Goal: Information Seeking & Learning: Find specific fact

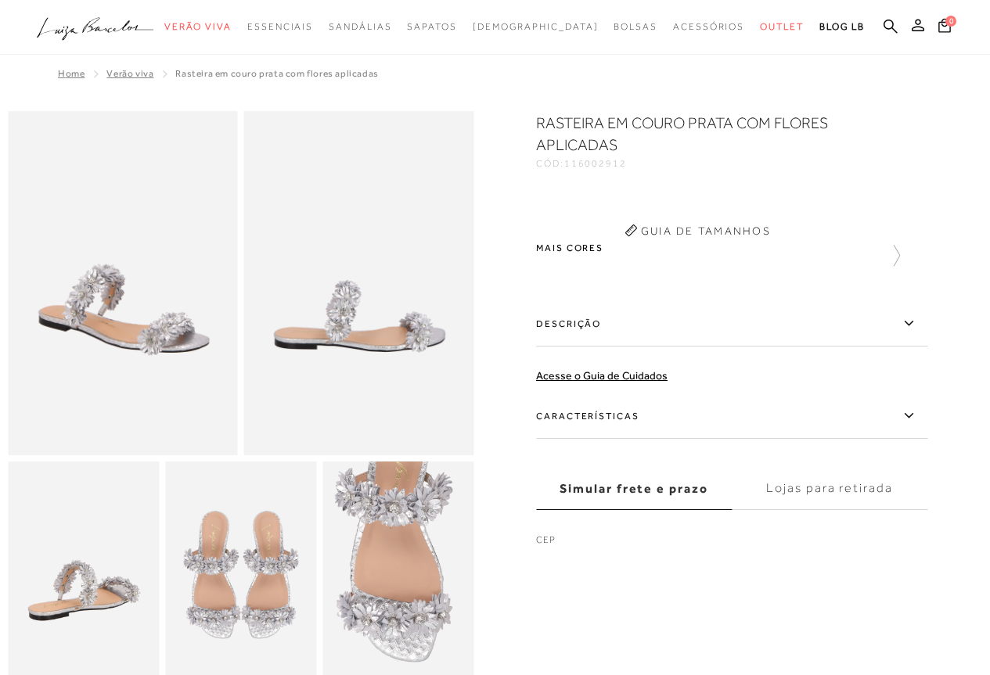
click at [901, 23] on ul ".a{fill-rule:evenodd;} Verão Viva Em alta Favoritos das Influenciadoras Apostas…" at bounding box center [483, 27] width 893 height 29
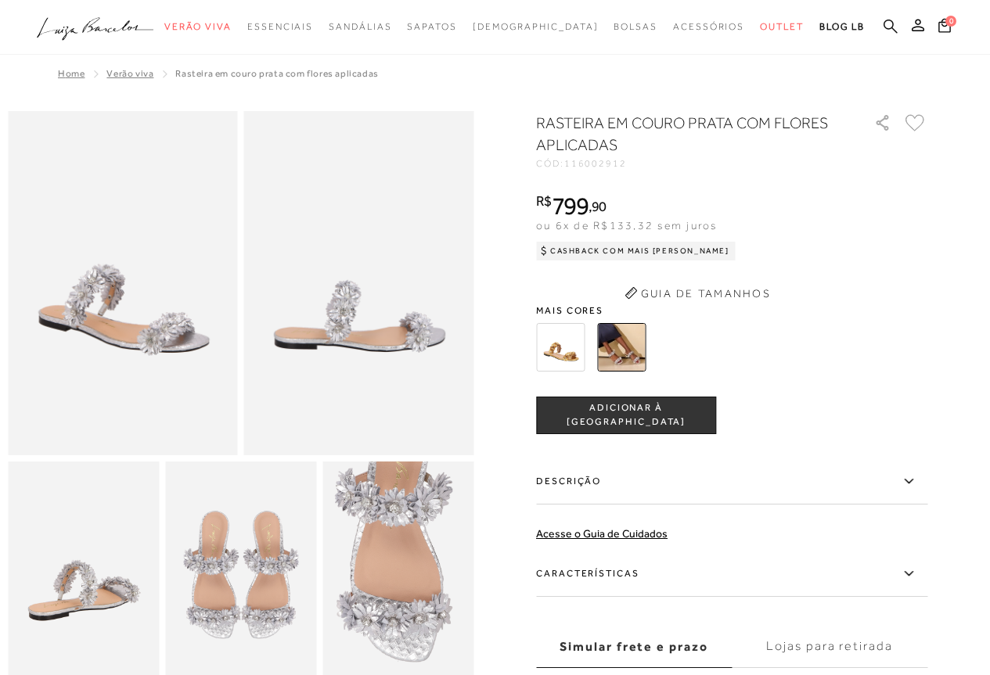
drag, startPoint x: 895, startPoint y: 28, endPoint x: 886, endPoint y: 26, distance: 8.9
click at [895, 28] on icon at bounding box center [891, 26] width 14 height 15
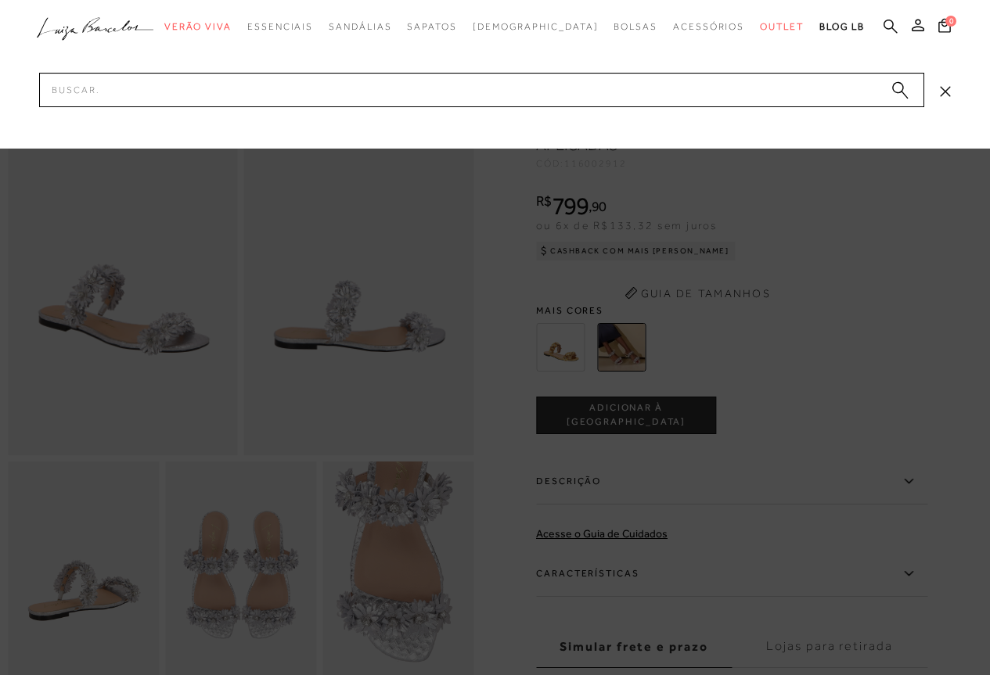
click at [886, 26] on icon at bounding box center [891, 26] width 14 height 15
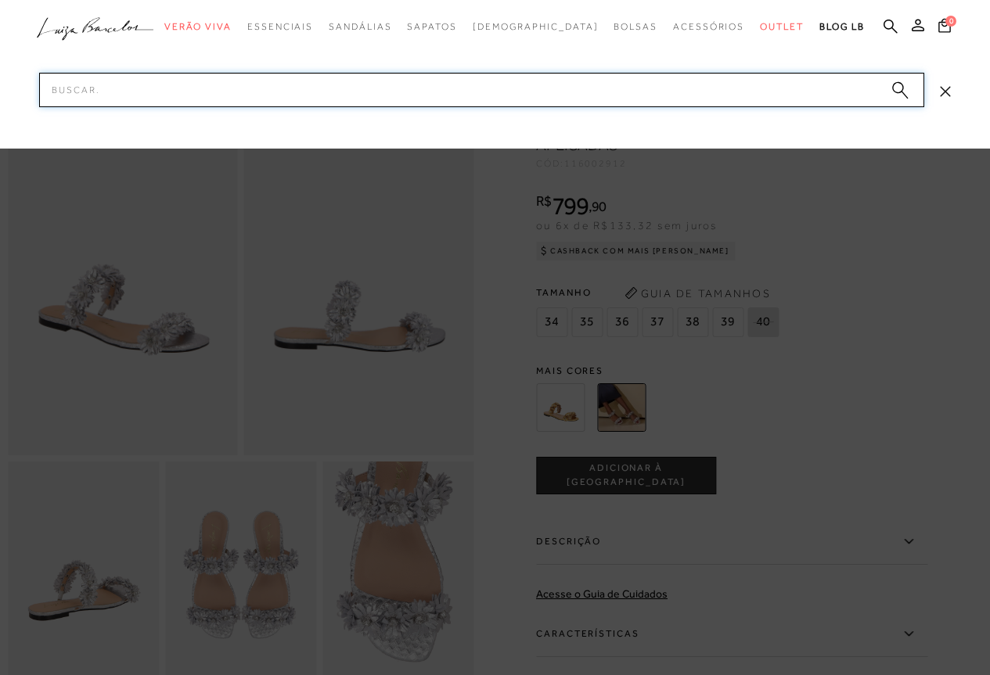
click at [333, 93] on input "Pesquisar" at bounding box center [481, 90] width 885 height 34
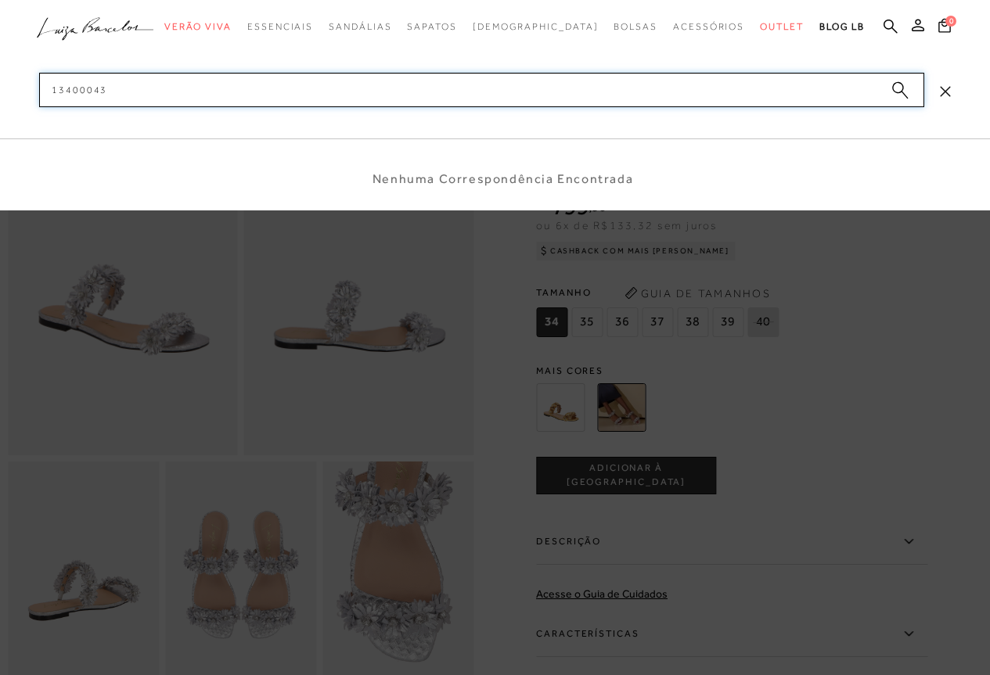
type input "1340004"
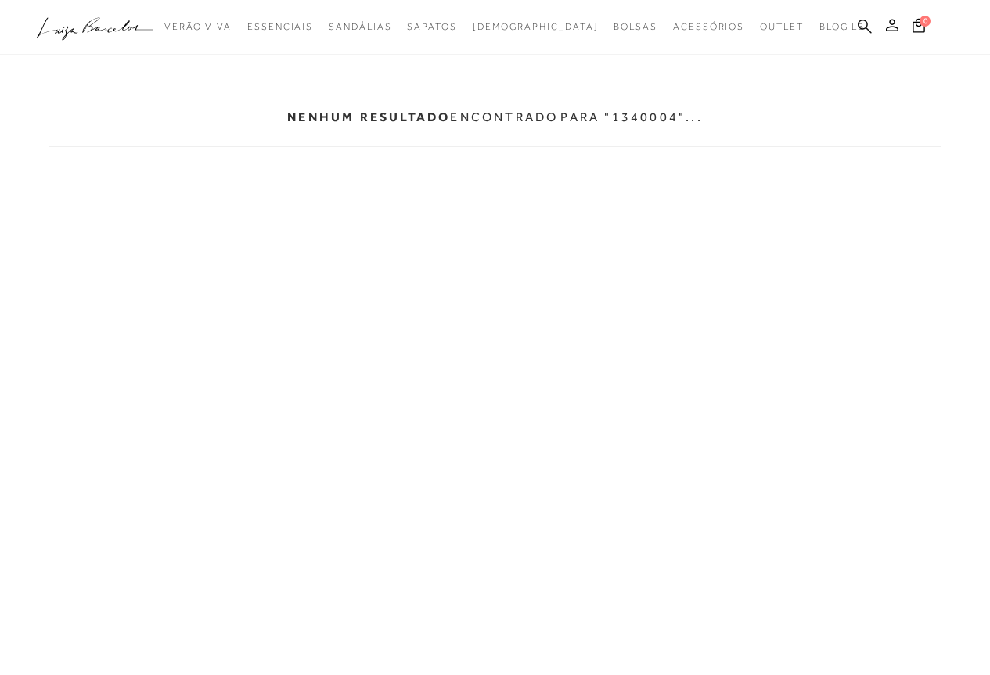
click at [865, 21] on icon at bounding box center [865, 26] width 14 height 14
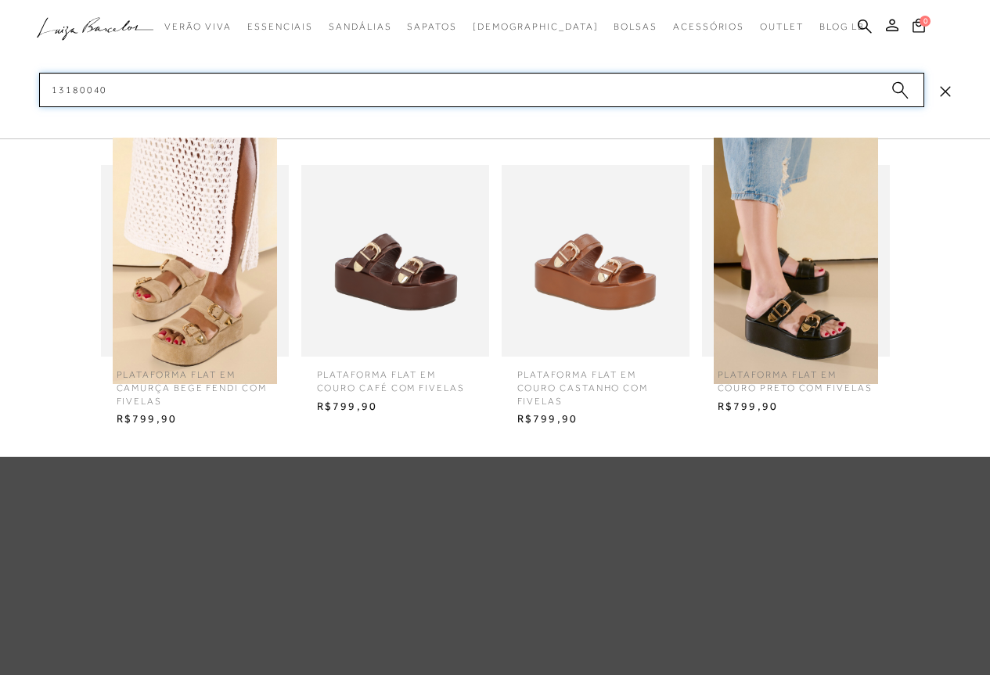
type input "13180040"
click at [369, 270] on img at bounding box center [395, 261] width 188 height 247
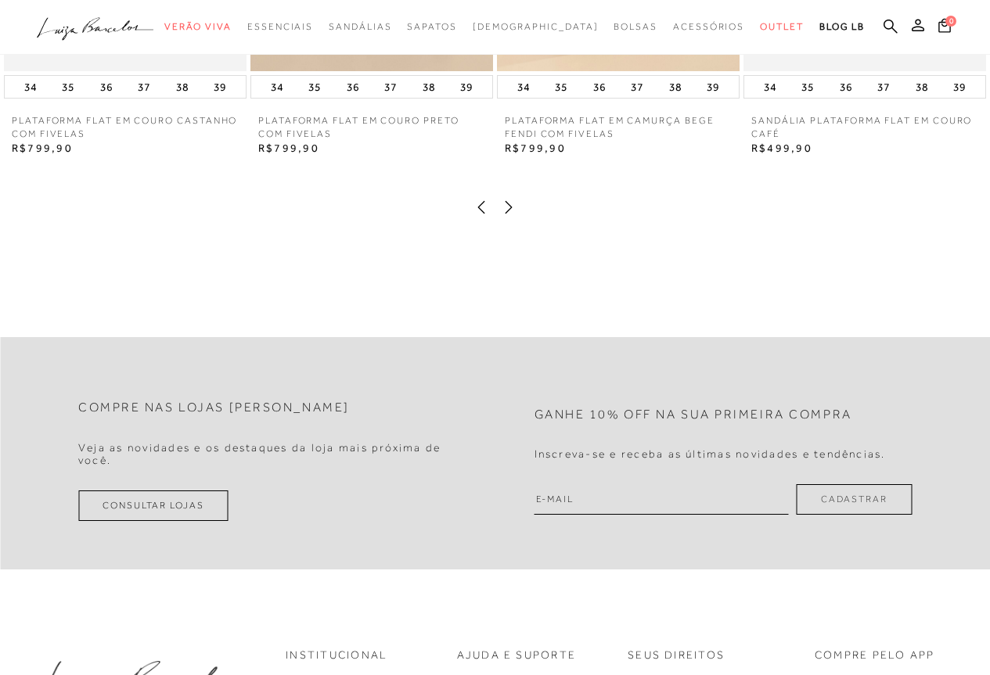
scroll to position [1957, 0]
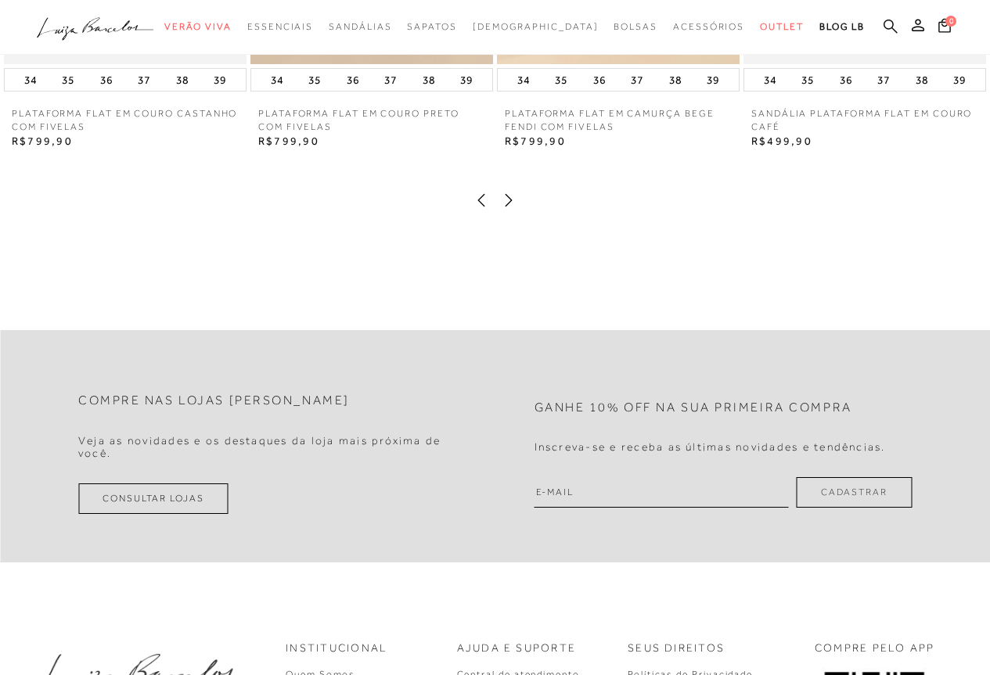
click at [884, 30] on icon at bounding box center [891, 26] width 14 height 15
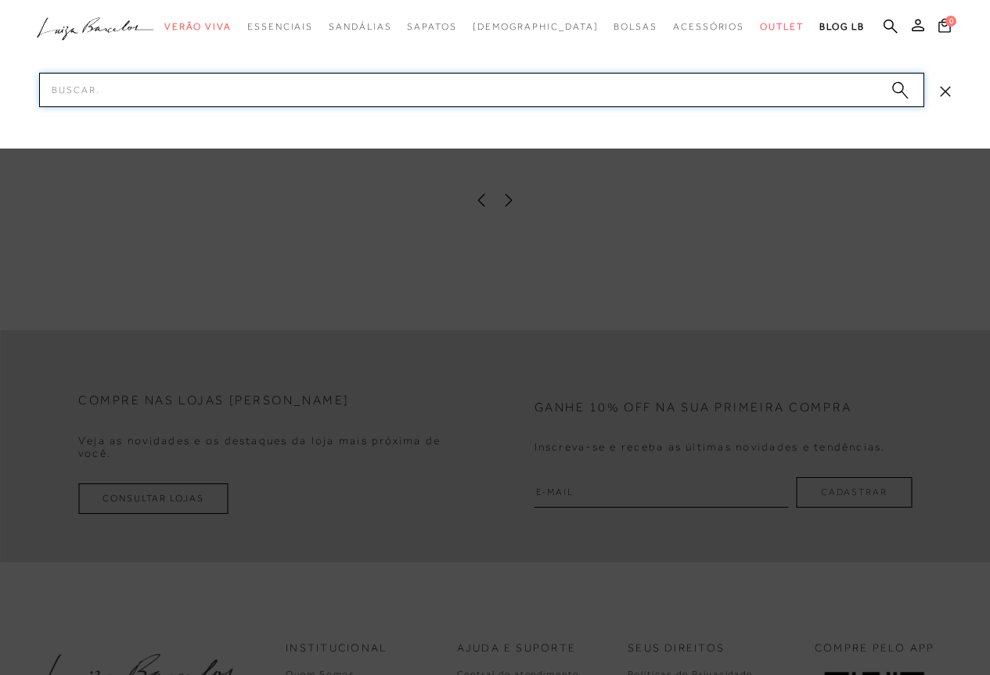
click at [347, 94] on input "Pesquisar" at bounding box center [481, 90] width 885 height 34
click at [310, 92] on input "77770731" at bounding box center [481, 90] width 885 height 34
type input "7"
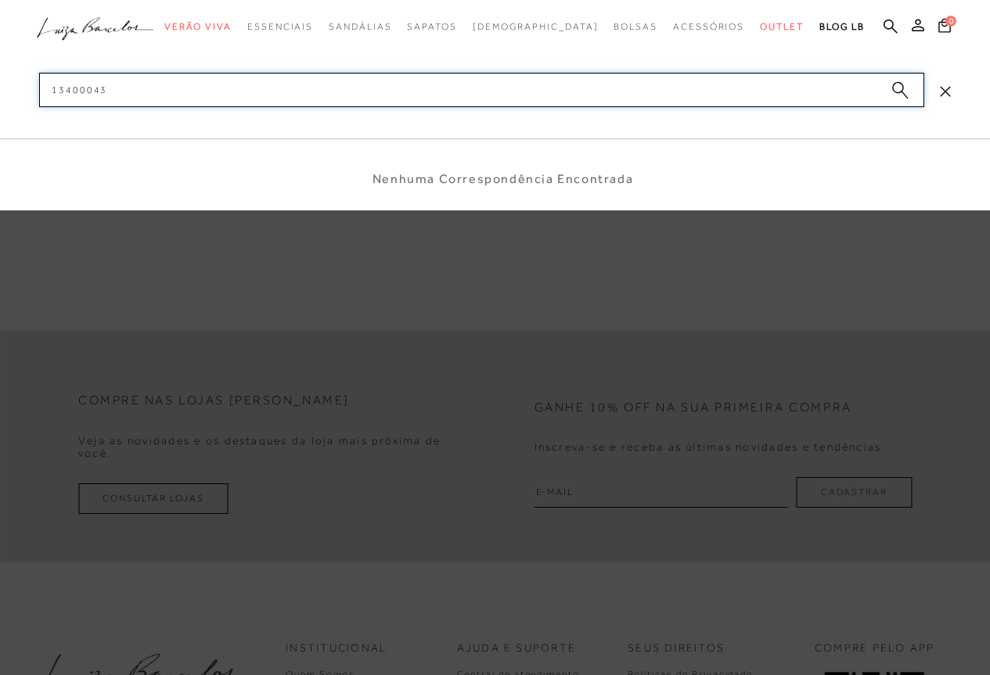
type input "13400043"
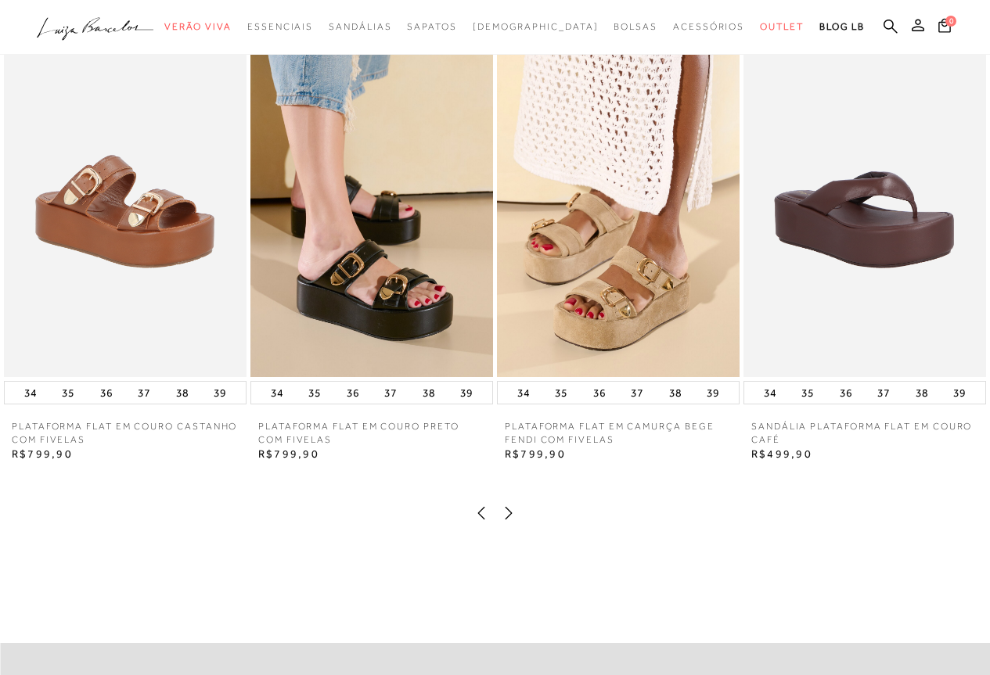
scroll to position [470, 0]
